Goal: Obtain resource: Obtain resource

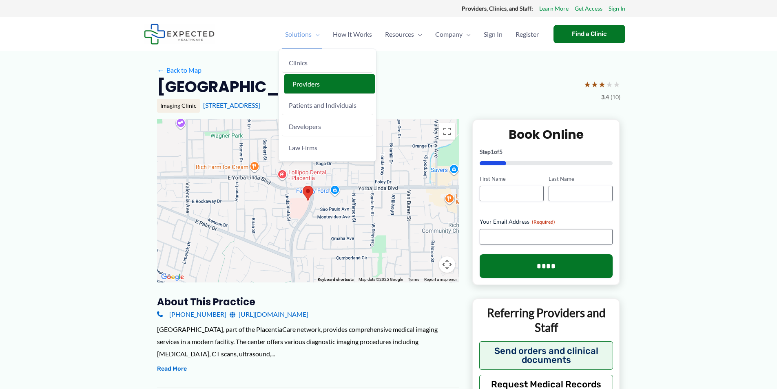
click at [301, 81] on span "Providers" at bounding box center [305, 84] width 27 height 8
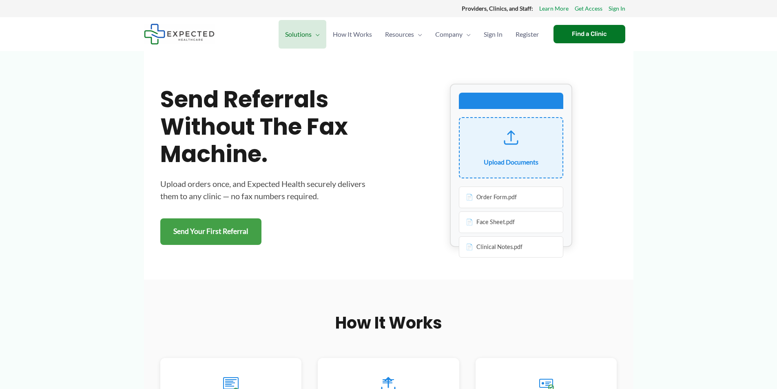
click at [492, 197] on div "Order Form.pdf" at bounding box center [511, 197] width 104 height 22
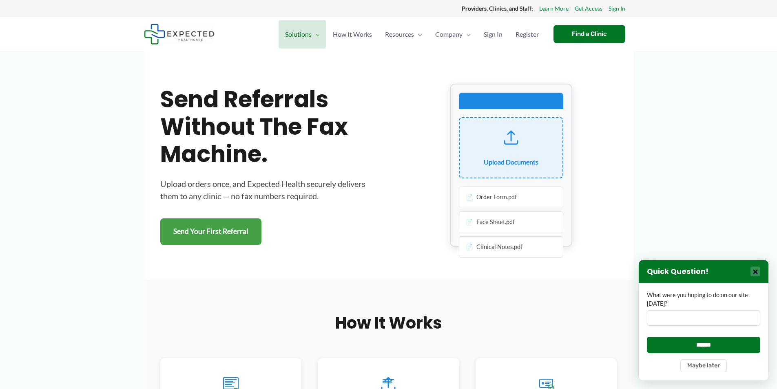
click at [751, 268] on button "×" at bounding box center [756, 271] width 10 height 10
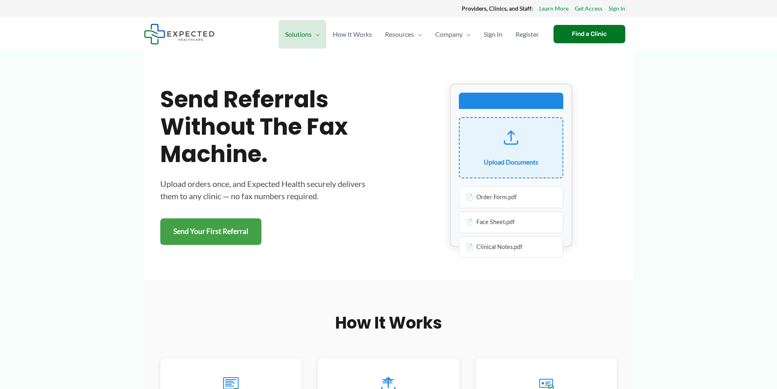
click at [467, 197] on div "Order Form.pdf" at bounding box center [511, 197] width 104 height 22
click at [474, 197] on div "Order Form.pdf" at bounding box center [511, 197] width 104 height 22
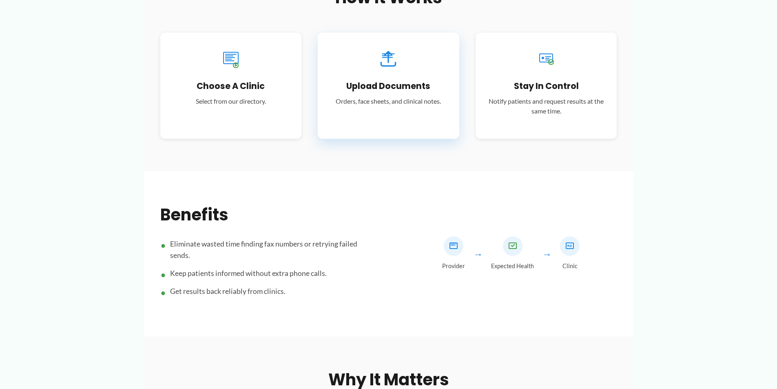
scroll to position [326, 0]
click at [414, 106] on div "Upload Documents Orders, face sheets, and clinical notes." at bounding box center [389, 84] width 142 height 106
click at [369, 91] on div "Upload Documents Orders, face sheets, and clinical notes." at bounding box center [389, 84] width 142 height 106
click at [391, 109] on div "Upload Documents Orders, face sheets, and clinical notes." at bounding box center [389, 84] width 142 height 106
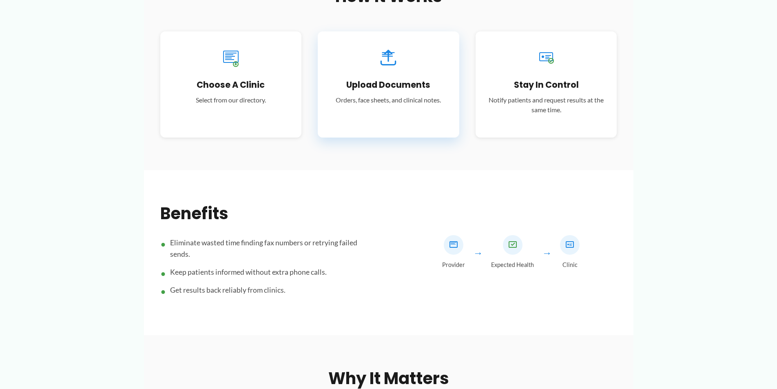
click at [401, 81] on h3 "Upload Documents" at bounding box center [388, 84] width 117 height 11
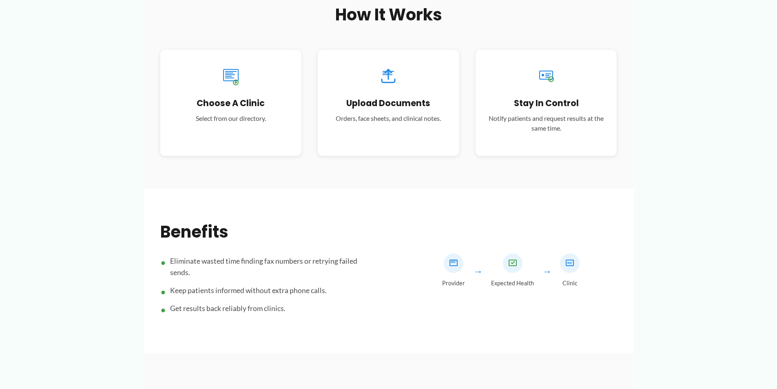
scroll to position [226, 0]
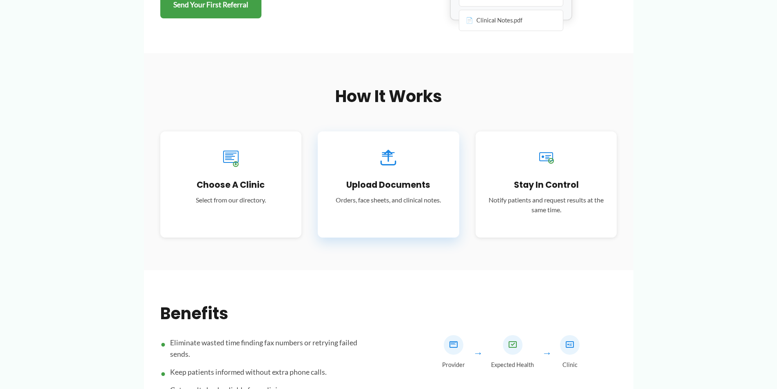
click at [379, 191] on div "Upload Documents Orders, face sheets, and clinical notes." at bounding box center [389, 184] width 142 height 106
click at [362, 205] on div "Upload Documents Orders, face sheets, and clinical notes." at bounding box center [389, 184] width 142 height 106
click at [390, 153] on icon at bounding box center [389, 158] width 22 height 22
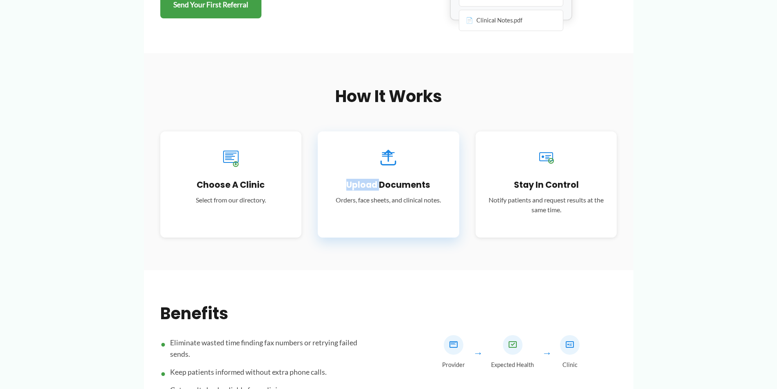
click at [382, 179] on h3 "Upload Documents" at bounding box center [388, 184] width 117 height 11
click at [382, 180] on h3 "Upload Documents" at bounding box center [388, 184] width 117 height 11
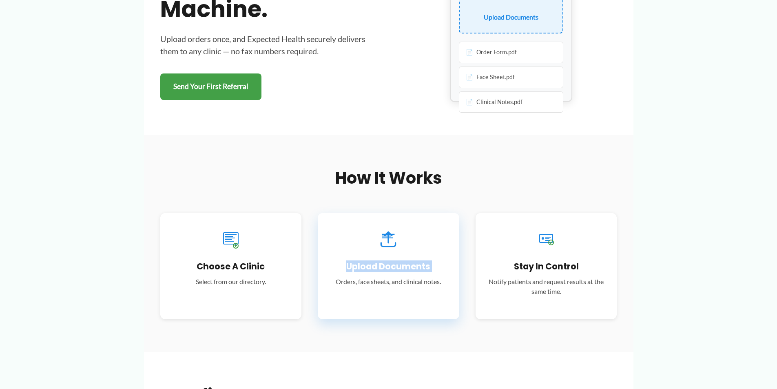
scroll to position [22, 0]
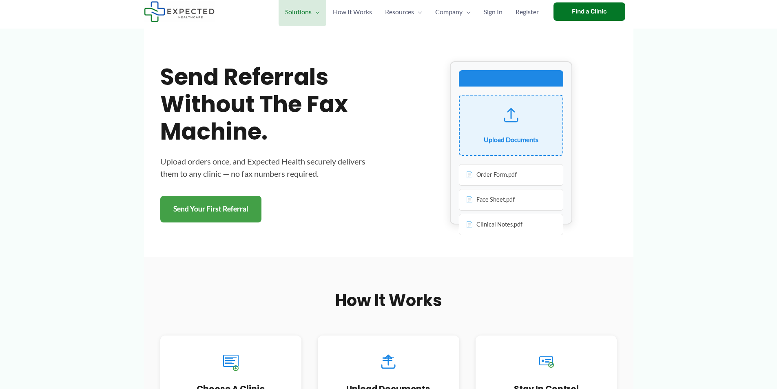
click at [497, 197] on div "Face Sheet.pdf" at bounding box center [511, 200] width 104 height 22
click at [496, 174] on div "Order Form.pdf" at bounding box center [511, 175] width 104 height 22
click at [478, 175] on div "Order Form.pdf" at bounding box center [511, 175] width 104 height 22
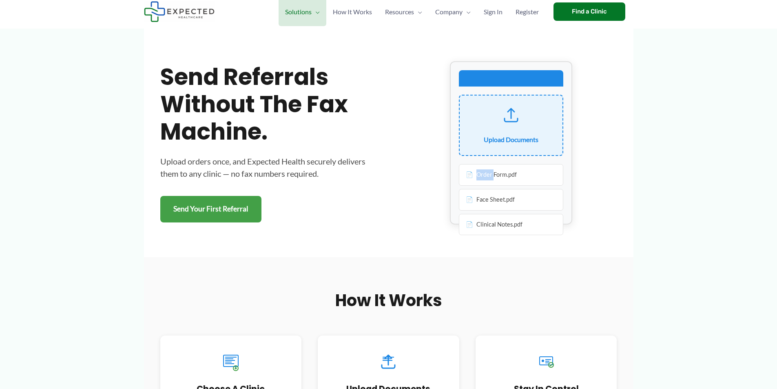
click at [468, 175] on div "Order Form.pdf" at bounding box center [511, 175] width 104 height 22
click at [198, 203] on link "Send Your First Referral" at bounding box center [210, 209] width 101 height 27
click at [218, 213] on link "Send Your First Referral" at bounding box center [210, 209] width 101 height 27
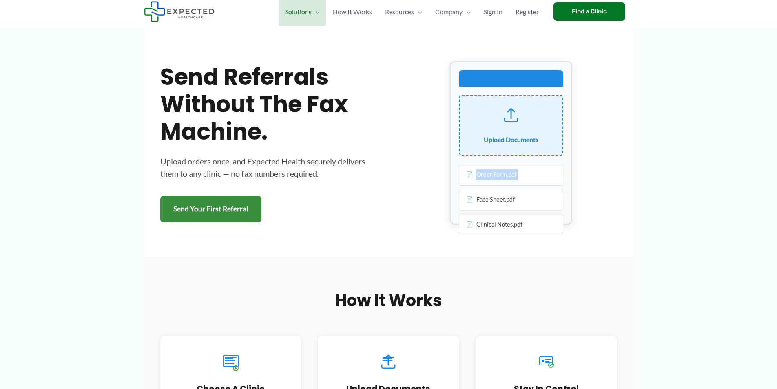
click at [214, 203] on link "Send Your First Referral" at bounding box center [210, 209] width 101 height 27
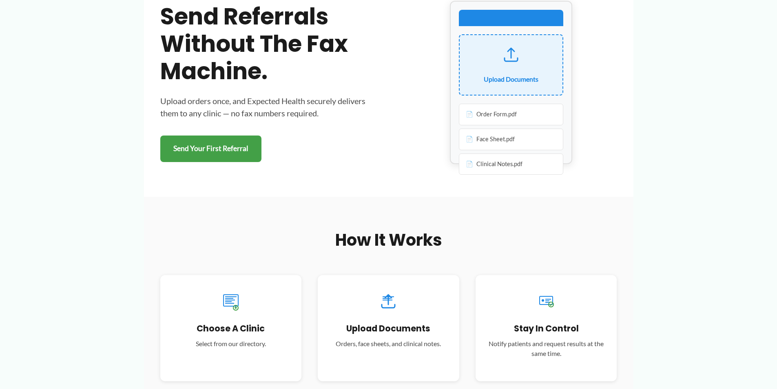
scroll to position [145, 0]
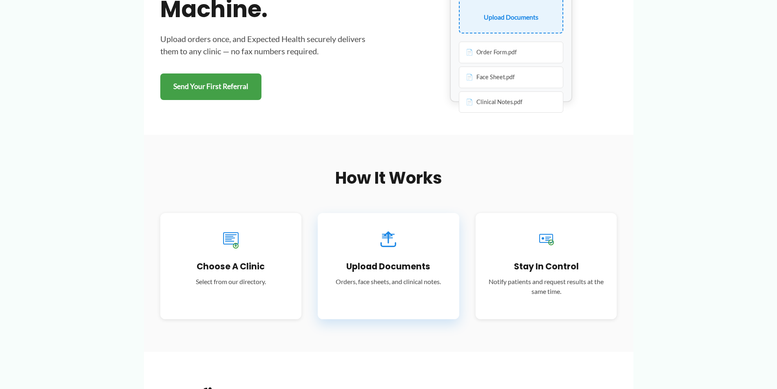
click at [374, 287] on div "Upload Documents Orders, face sheets, and clinical notes." at bounding box center [389, 266] width 142 height 106
click at [377, 271] on h3 "Upload Documents" at bounding box center [388, 266] width 117 height 11
click at [376, 296] on div "Upload Documents Orders, face sheets, and clinical notes." at bounding box center [389, 266] width 142 height 106
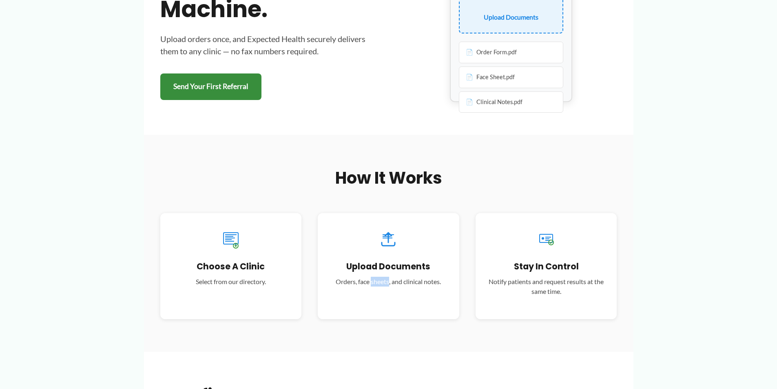
click at [198, 81] on link "Send Your First Referral" at bounding box center [210, 86] width 101 height 27
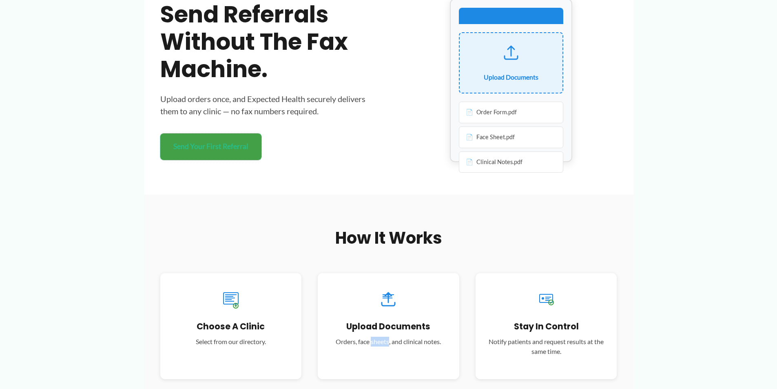
scroll to position [22, 0]
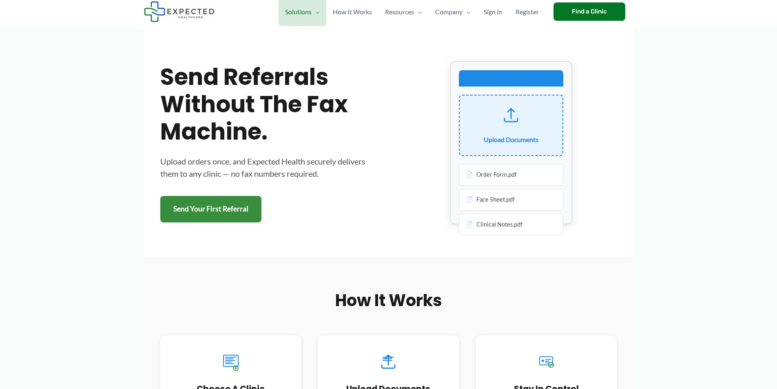
click at [206, 205] on link "Send Your First Referral" at bounding box center [210, 209] width 101 height 27
